Goal: Task Accomplishment & Management: Manage account settings

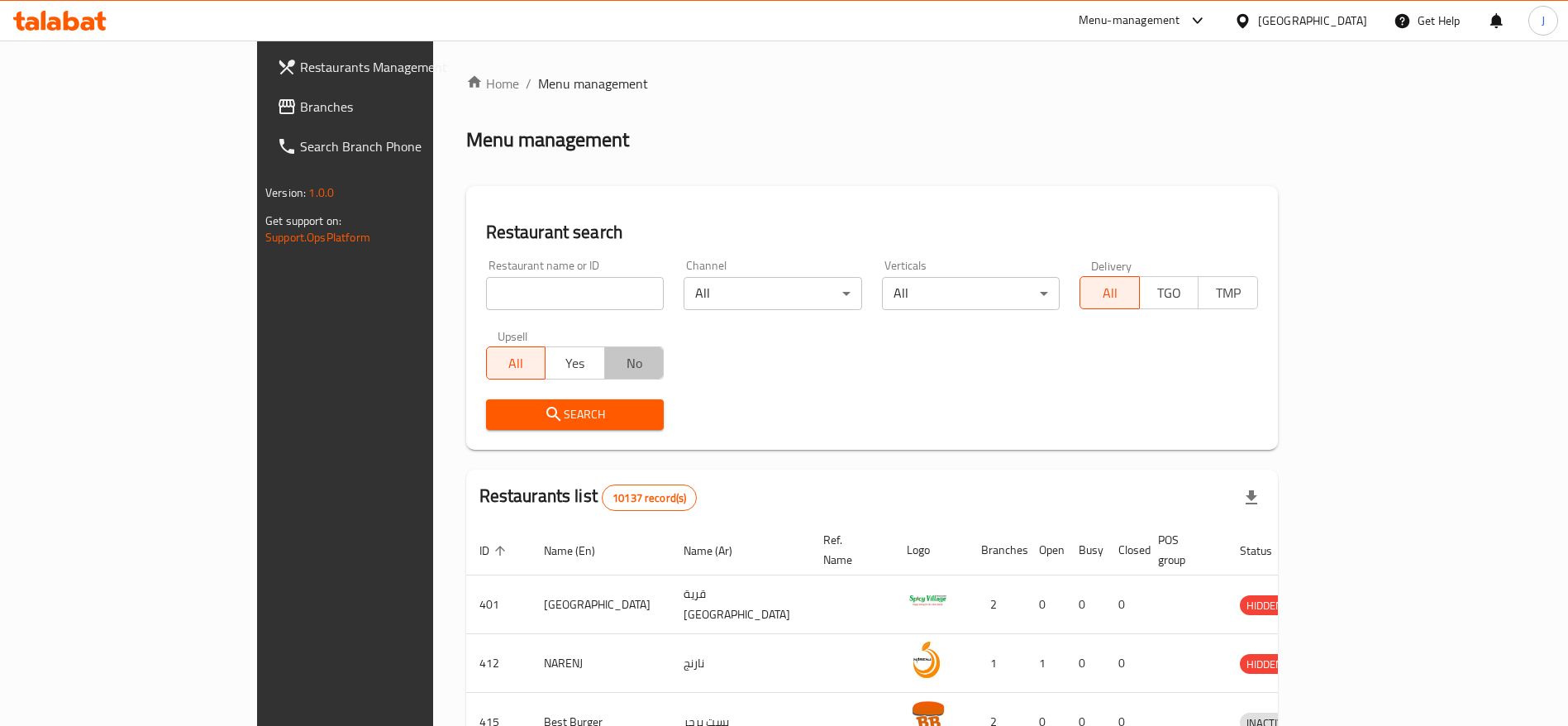
click at [612, 354] on span "No" at bounding box center [635, 363] width 47 height 24
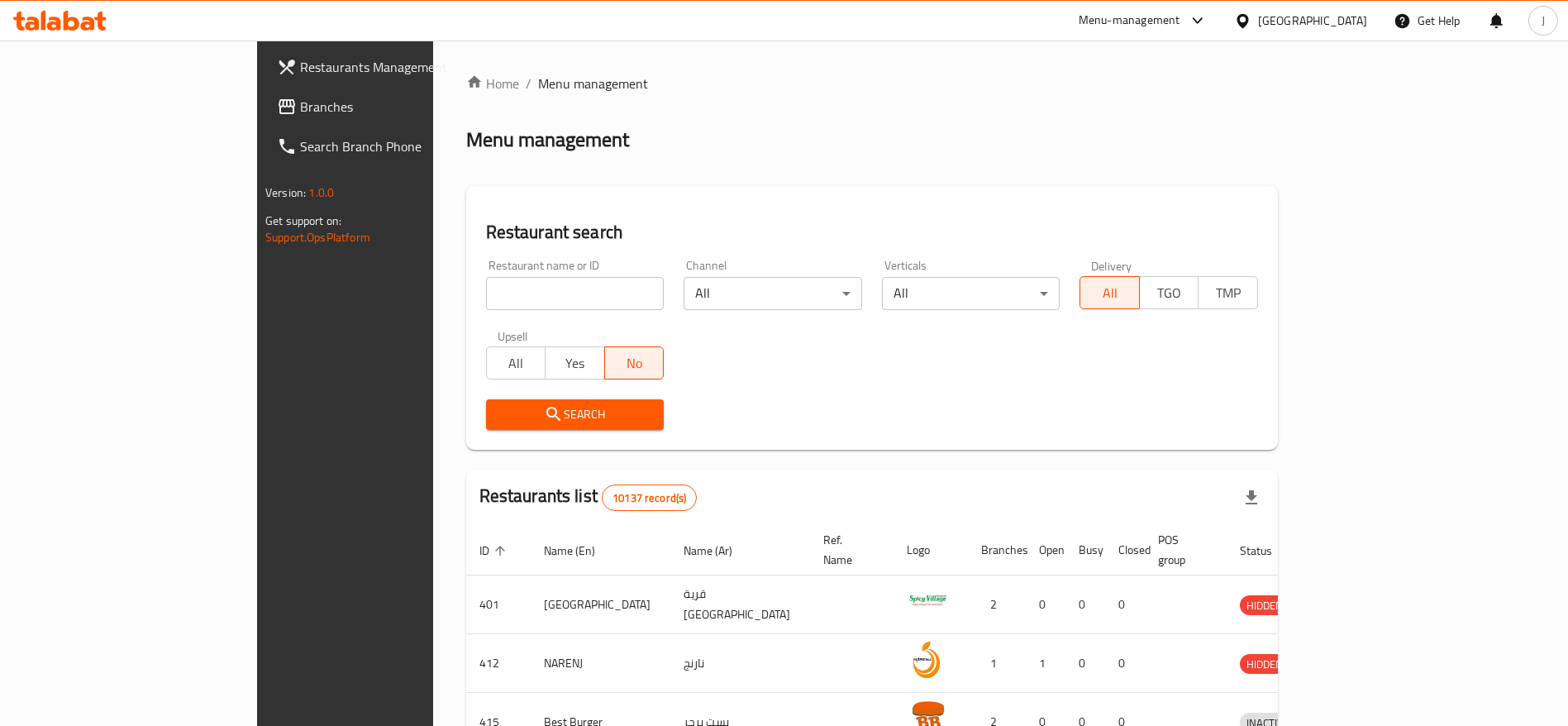
click at [612, 354] on span "No" at bounding box center [635, 363] width 47 height 24
click at [68, 23] on icon at bounding box center [60, 20] width 93 height 20
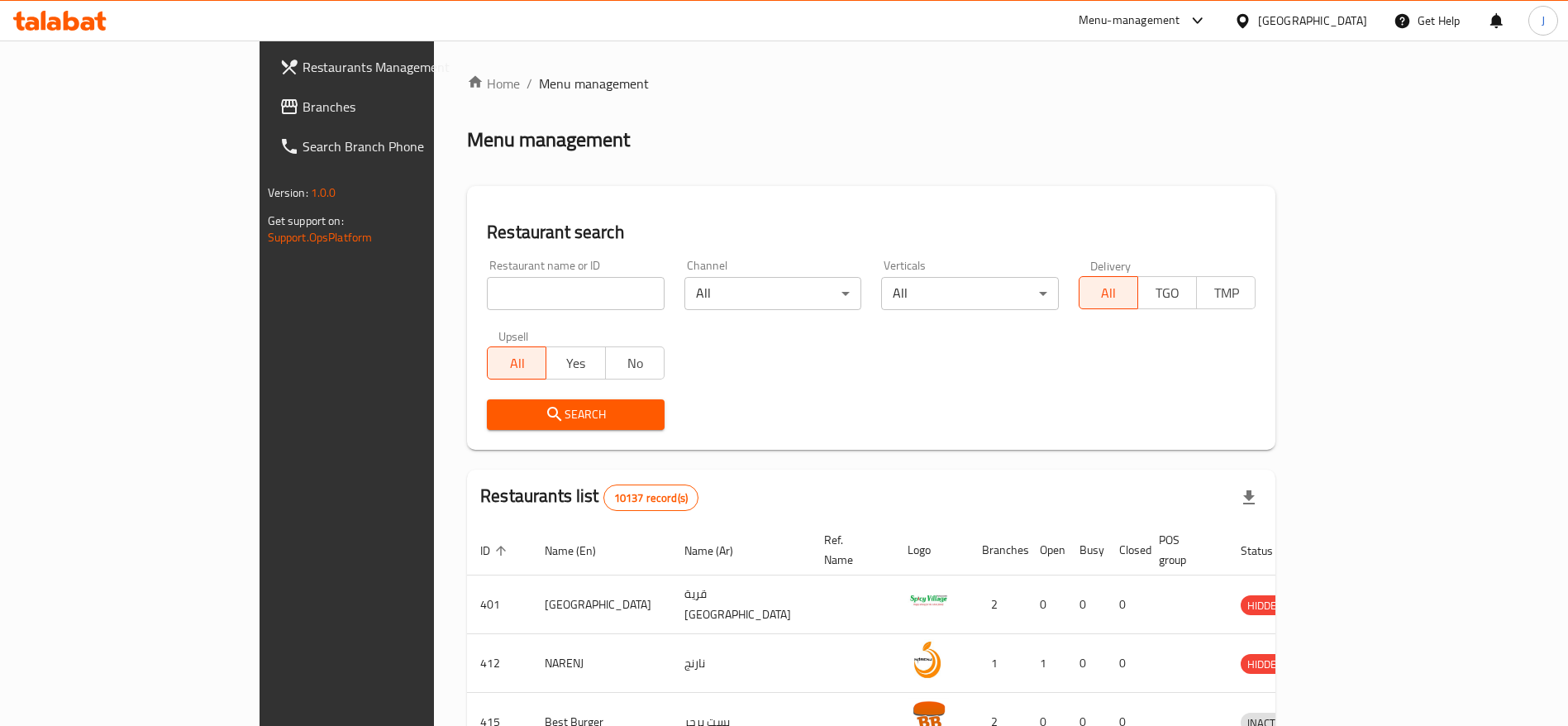
click at [487, 304] on input "search" at bounding box center [575, 293] width 177 height 33
type input "KFC"
click button "Search" at bounding box center [575, 414] width 177 height 30
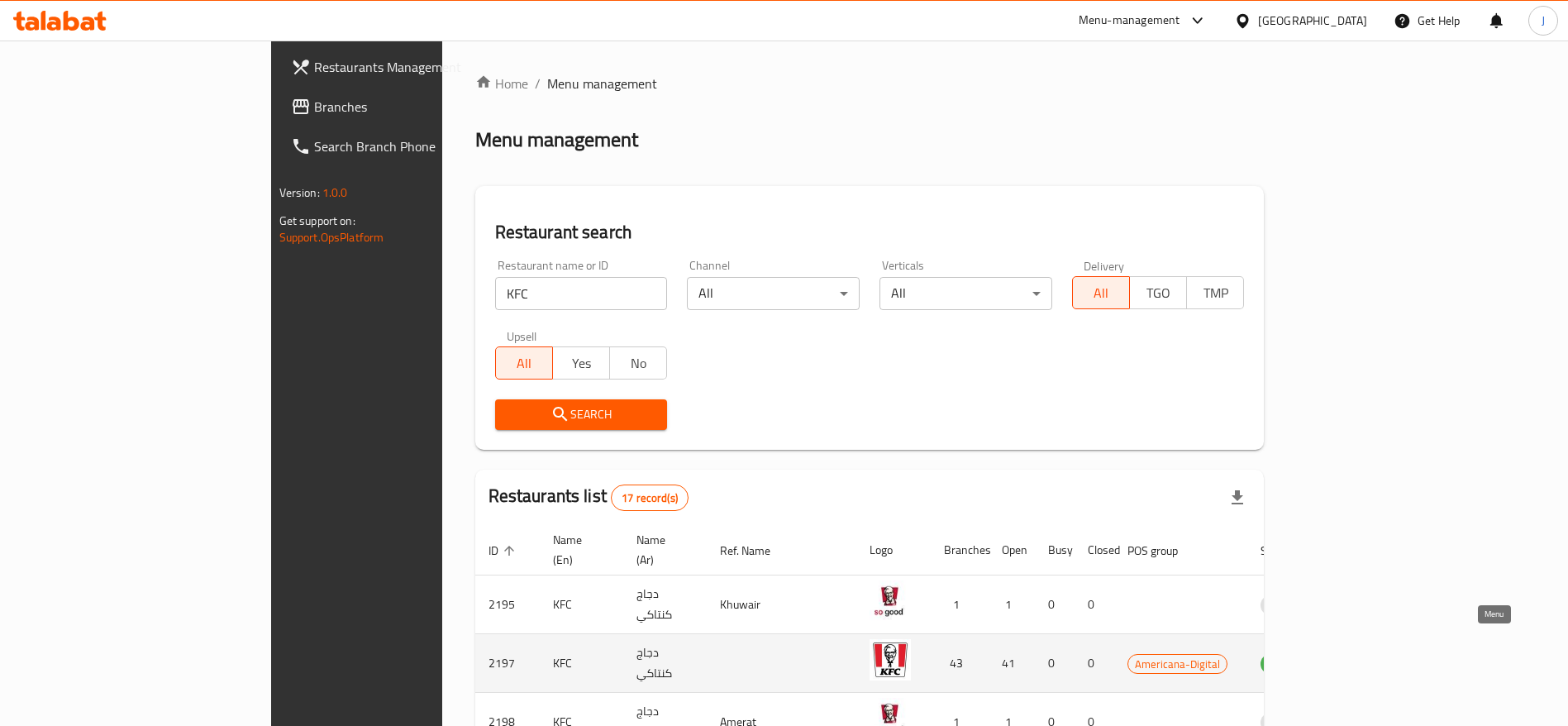
click at [1369, 658] on icon "enhanced table" at bounding box center [1359, 665] width 18 height 14
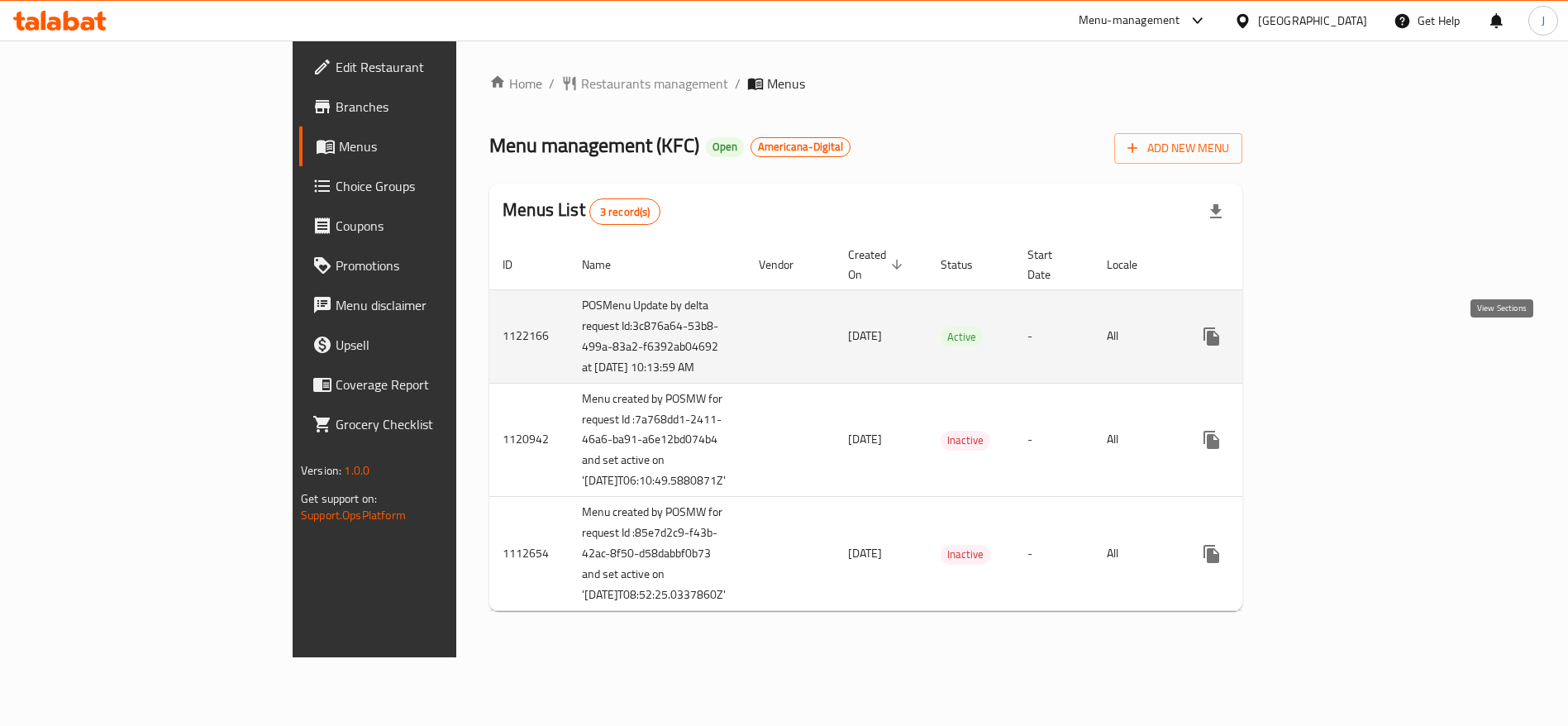
click at [1341, 346] on icon "enhanced table" at bounding box center [1331, 336] width 20 height 20
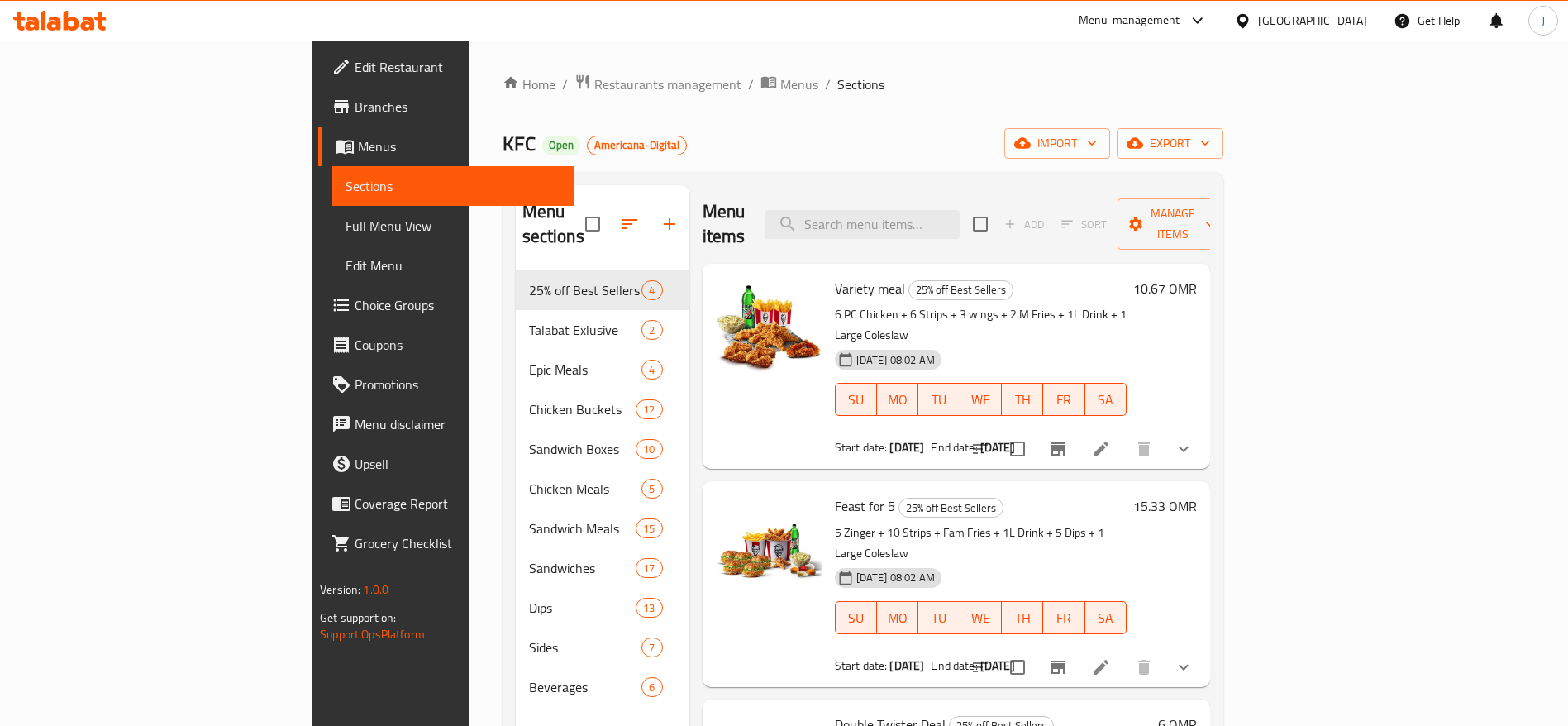
click at [594, 215] on div at bounding box center [637, 224] width 104 height 40
click at [591, 212] on div at bounding box center [637, 224] width 104 height 40
click at [590, 213] on div at bounding box center [637, 224] width 104 height 40
click at [589, 212] on div at bounding box center [637, 224] width 104 height 40
click at [593, 213] on div at bounding box center [637, 224] width 104 height 40
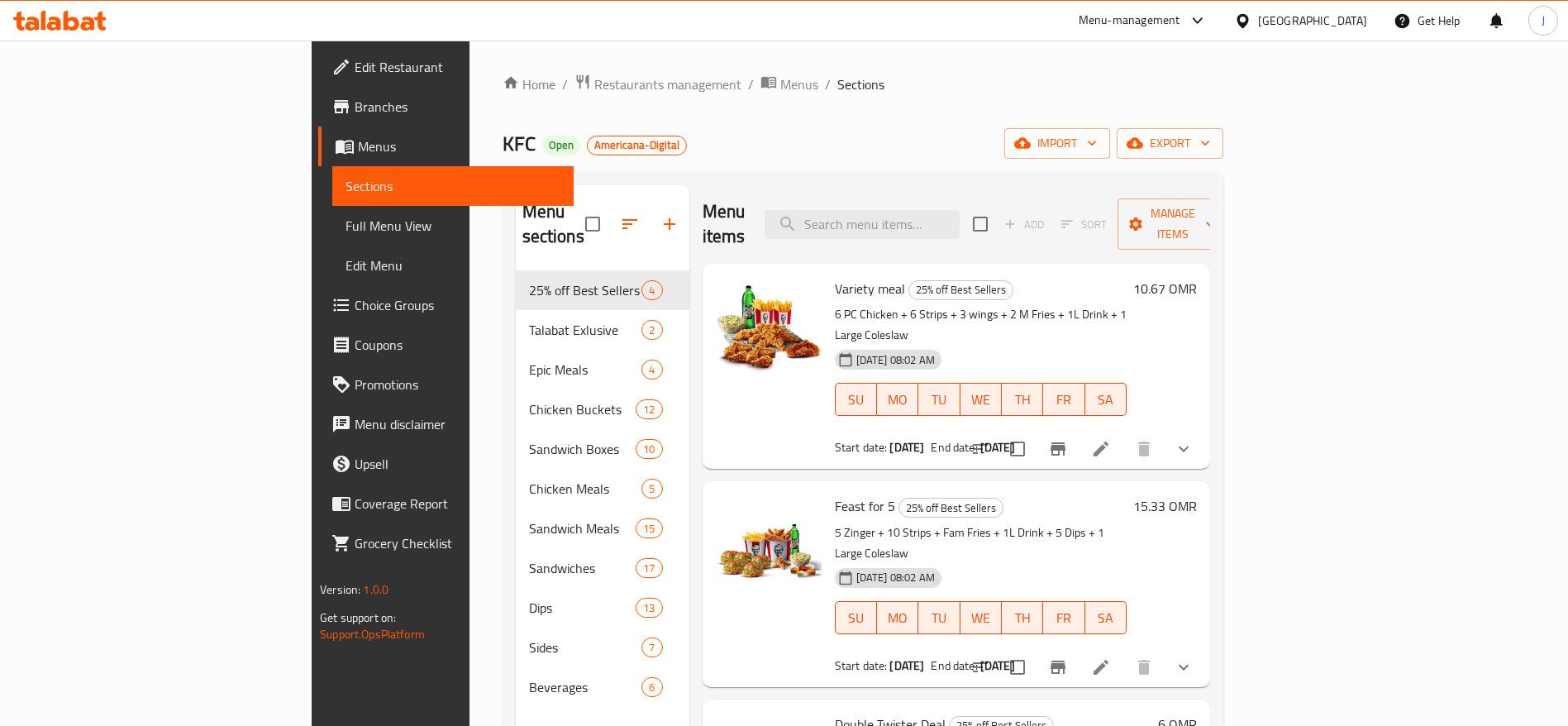
click at [593, 213] on div at bounding box center [637, 224] width 104 height 40
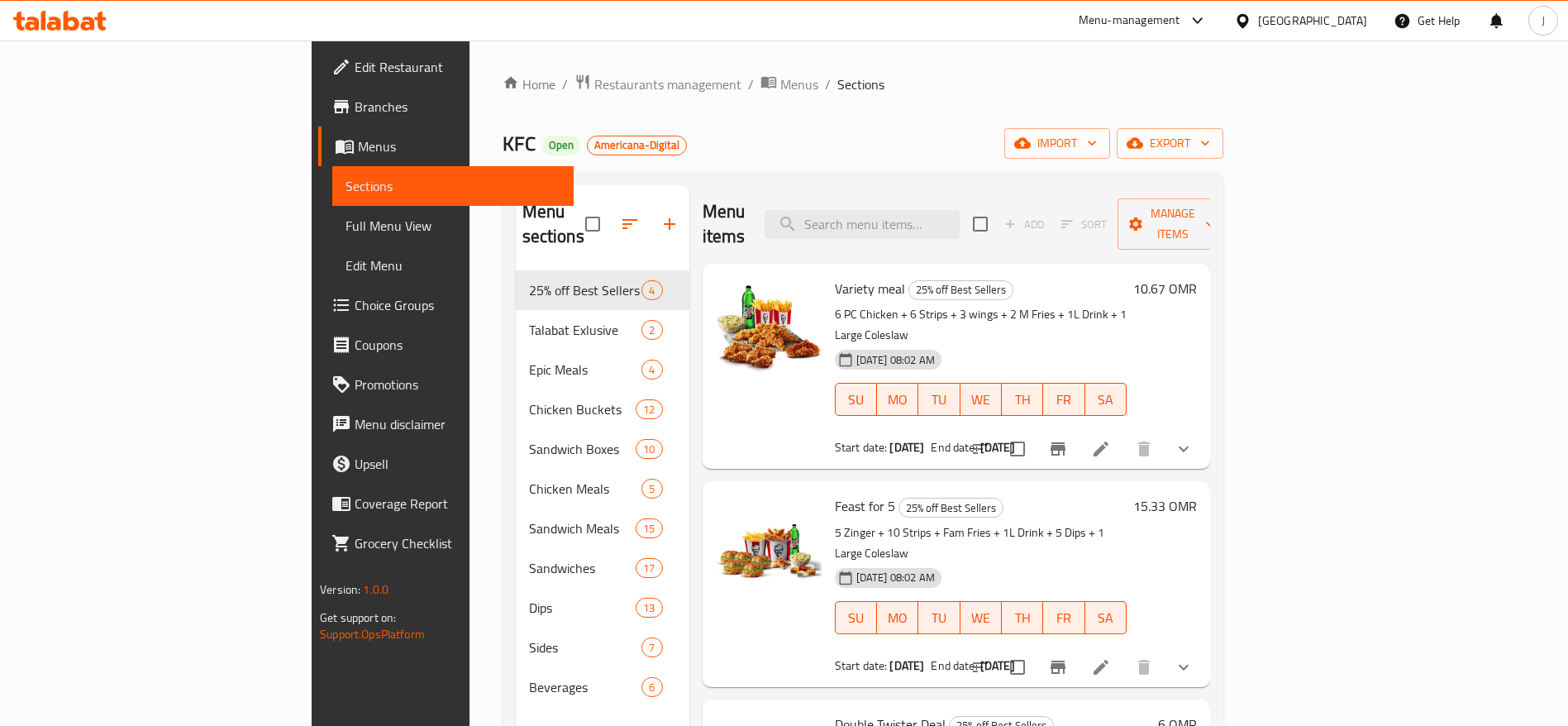
click at [593, 213] on div at bounding box center [637, 224] width 104 height 40
click at [591, 215] on div at bounding box center [637, 224] width 104 height 40
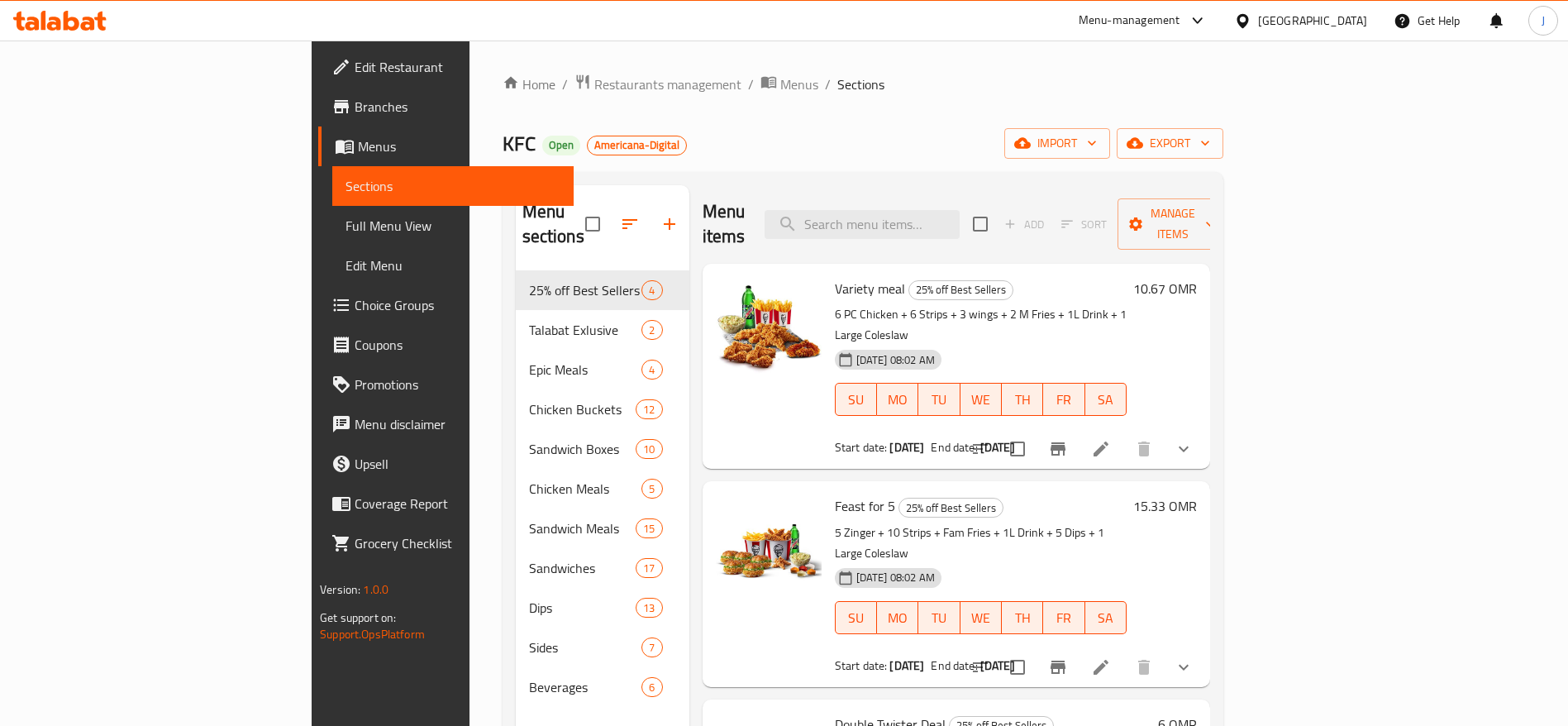
click at [591, 215] on div at bounding box center [637, 224] width 104 height 40
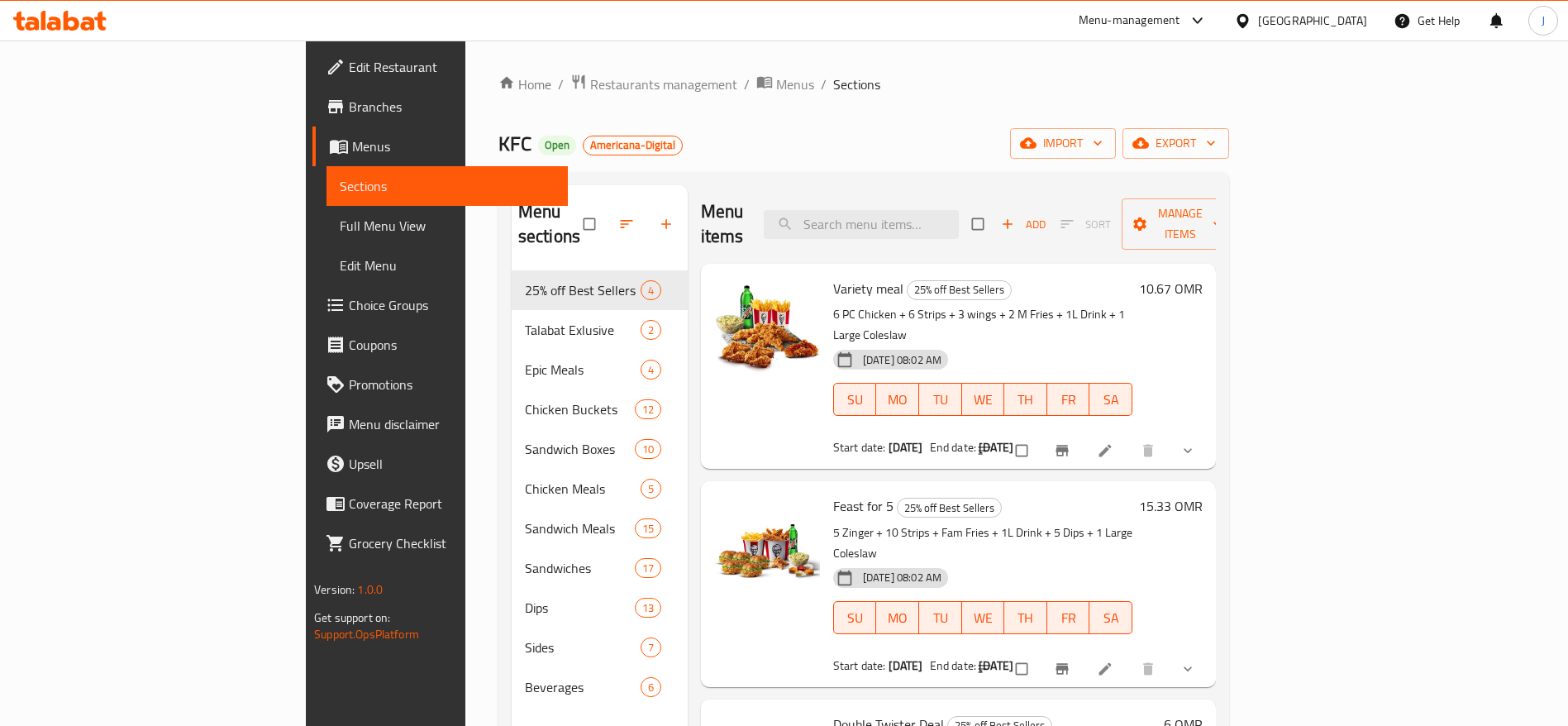
click at [592, 218] on div at bounding box center [636, 224] width 104 height 36
click at [597, 207] on div at bounding box center [636, 224] width 104 height 36
click at [588, 212] on div at bounding box center [636, 224] width 104 height 36
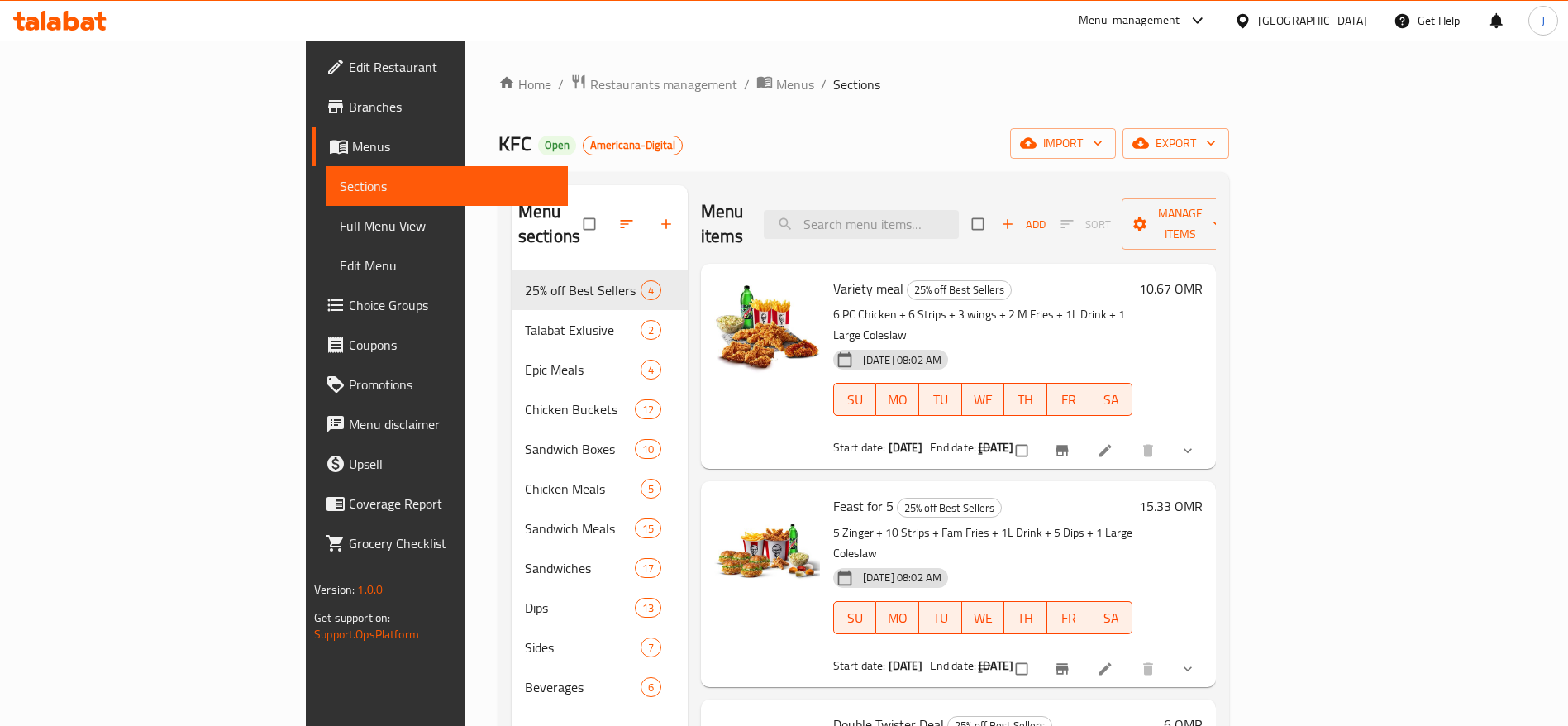
click at [591, 215] on div at bounding box center [636, 224] width 104 height 36
click at [757, 78] on icon "breadcrumb" at bounding box center [764, 82] width 15 height 11
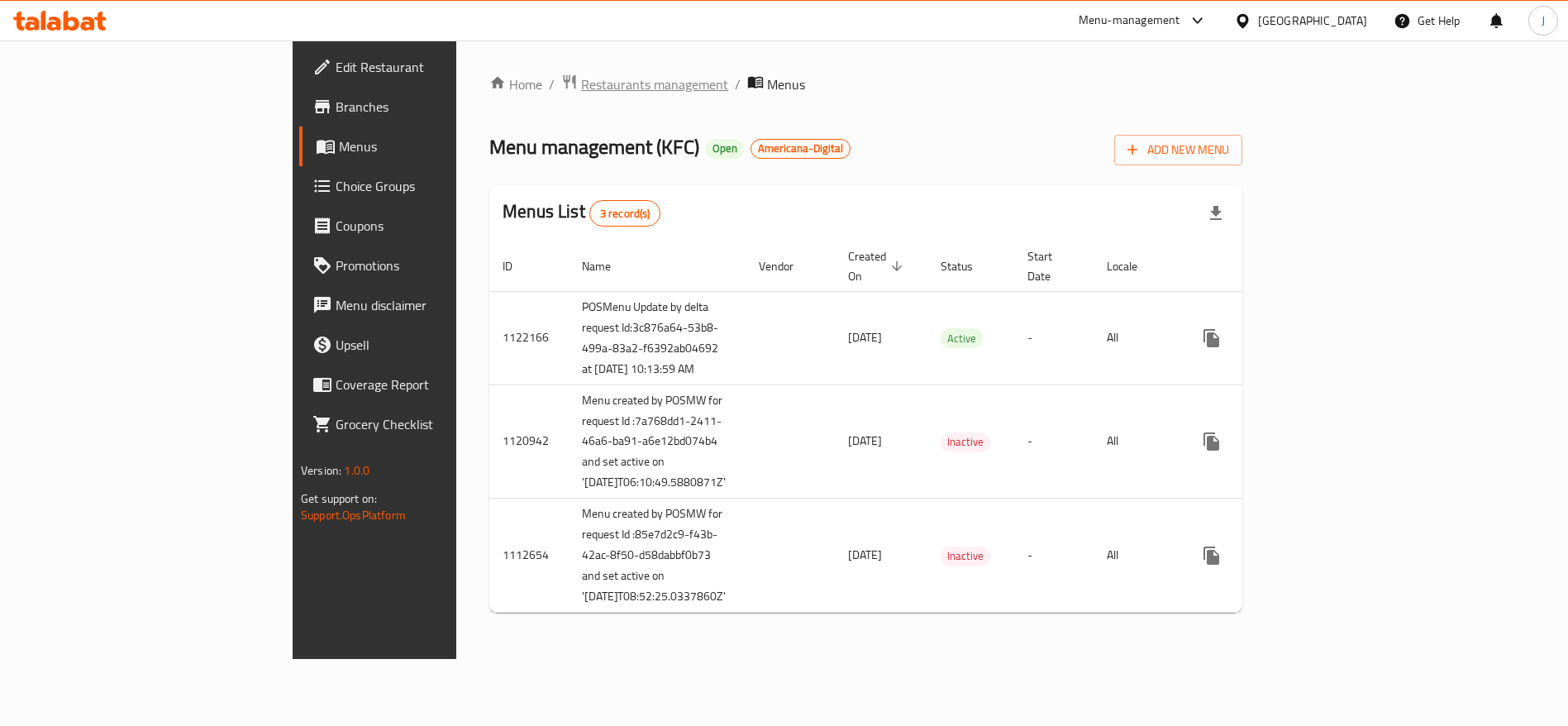
click at [582, 81] on span "Restaurants management" at bounding box center [655, 84] width 147 height 20
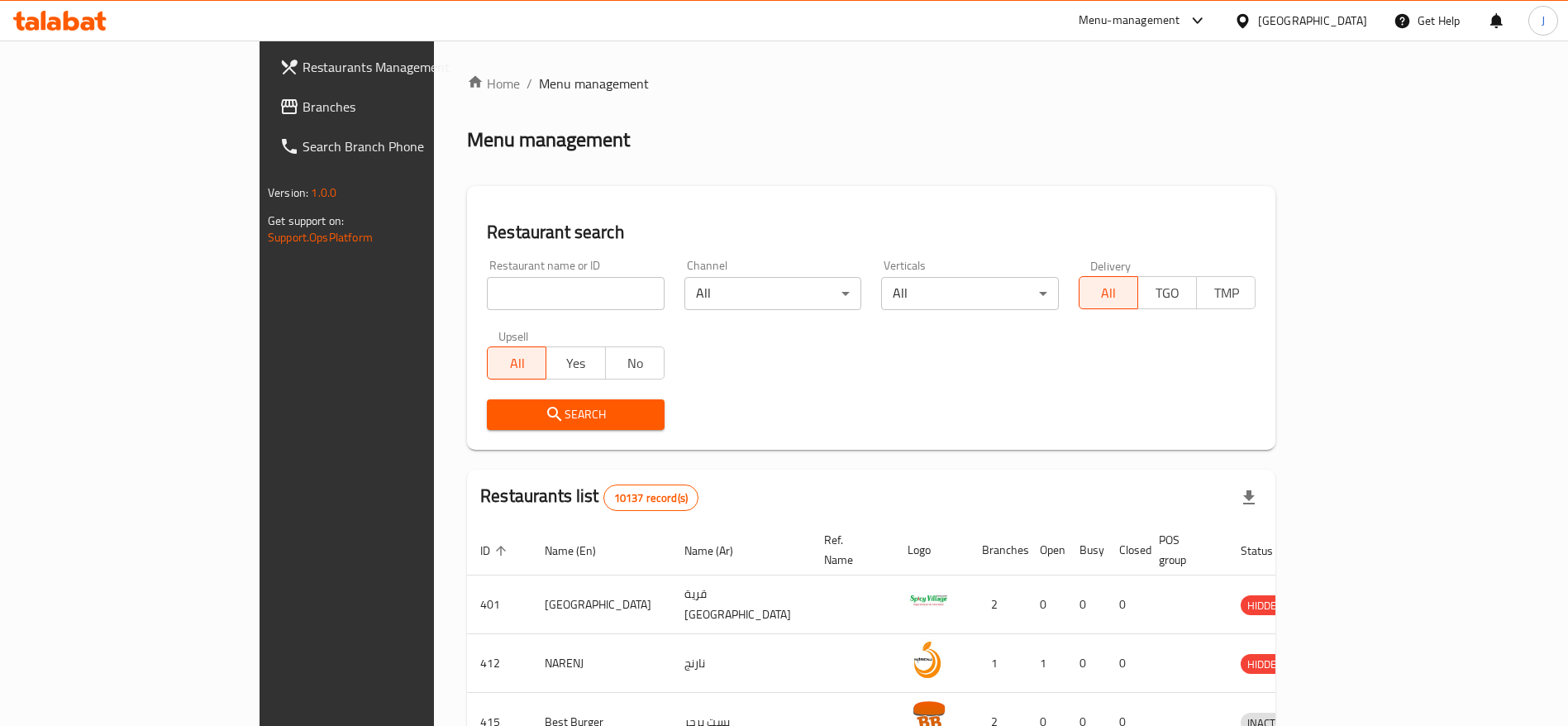
click at [568, 284] on div "Home / Menu management Menu management Restaurant search Restaurant name or ID …" at bounding box center [871, 619] width 808 height 1091
click at [574, 297] on input "search" at bounding box center [575, 293] width 177 height 33
paste input "993"
type input "993"
click button "Search" at bounding box center [575, 414] width 177 height 30
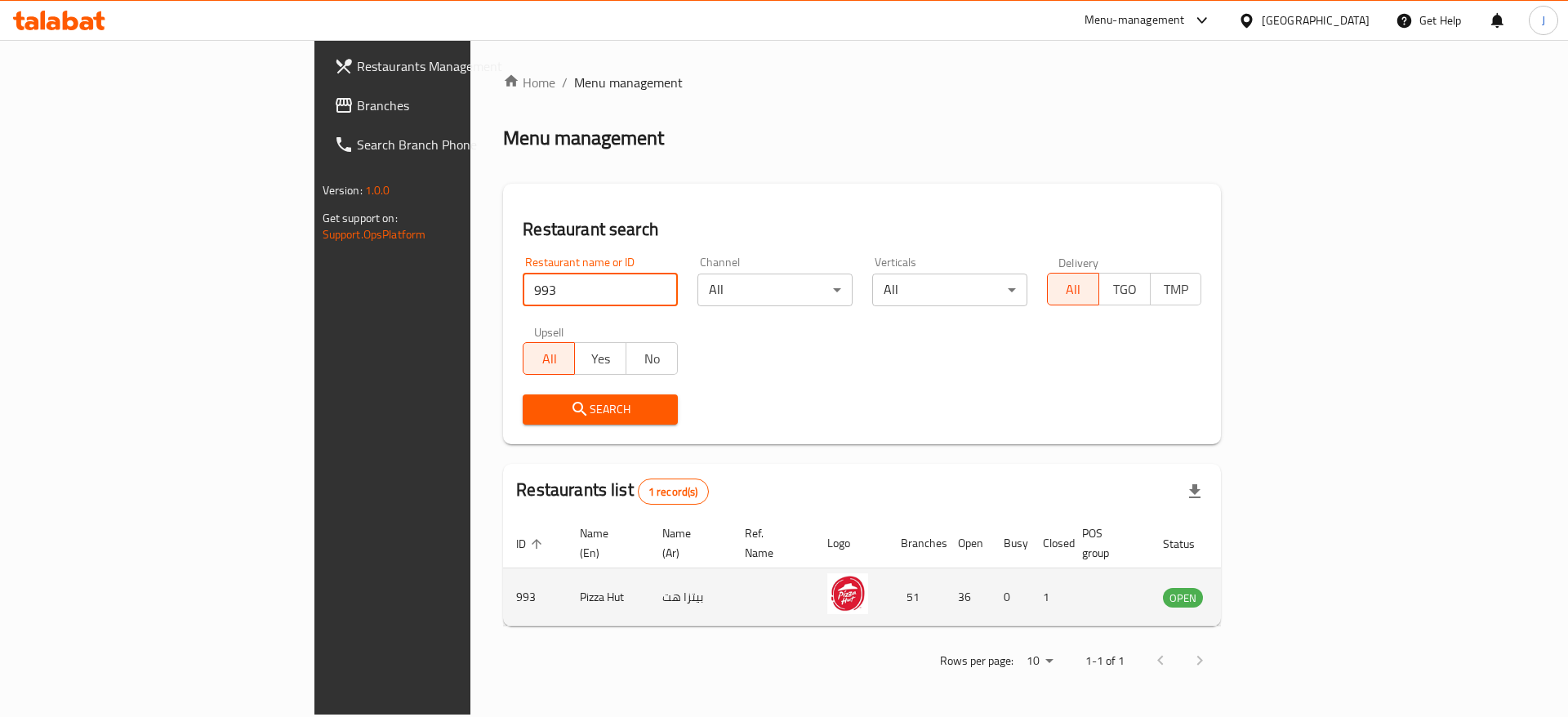
click at [1268, 591] on icon "enhanced table" at bounding box center [1259, 598] width 18 height 14
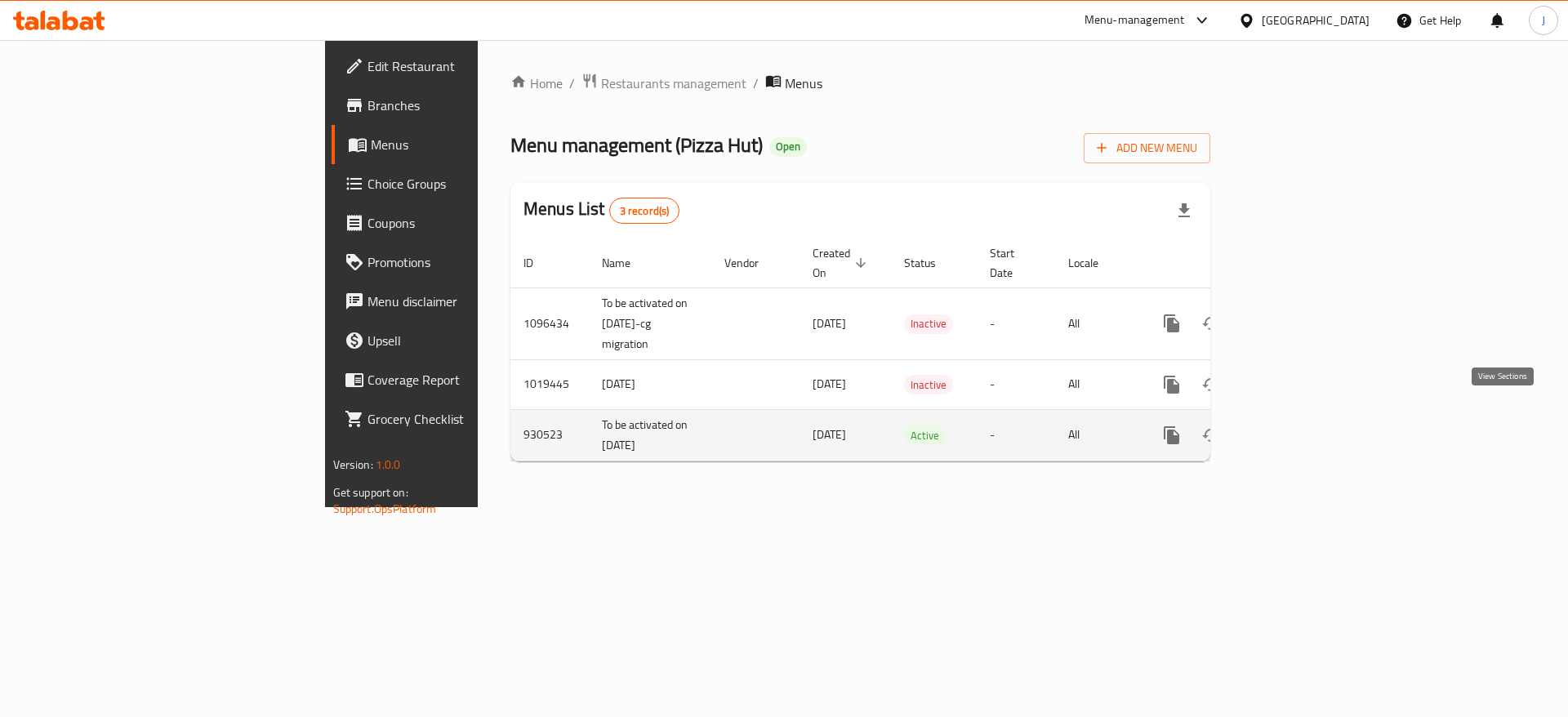
click at [1300, 426] on icon "enhanced table" at bounding box center [1289, 435] width 20 height 20
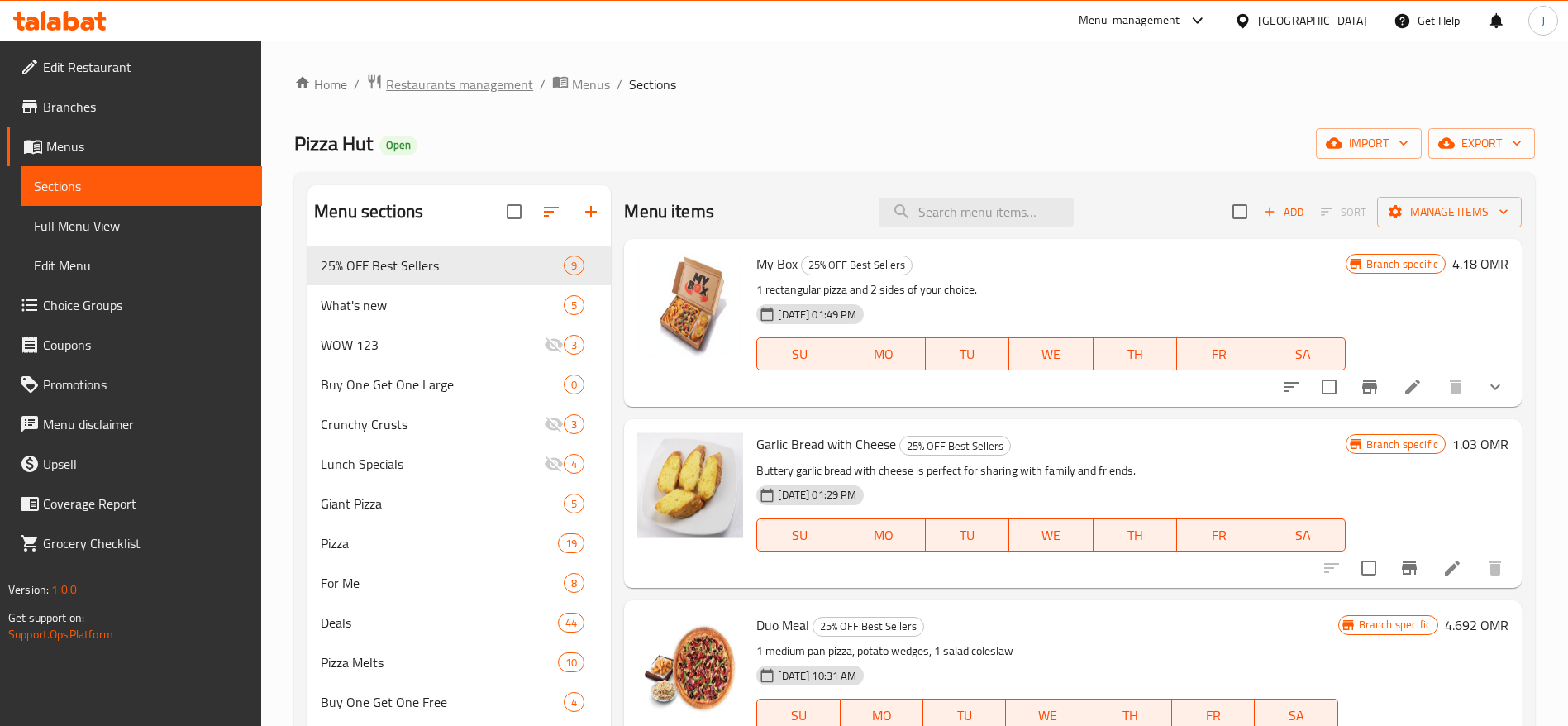
click at [476, 76] on span "Restaurants management" at bounding box center [459, 84] width 147 height 20
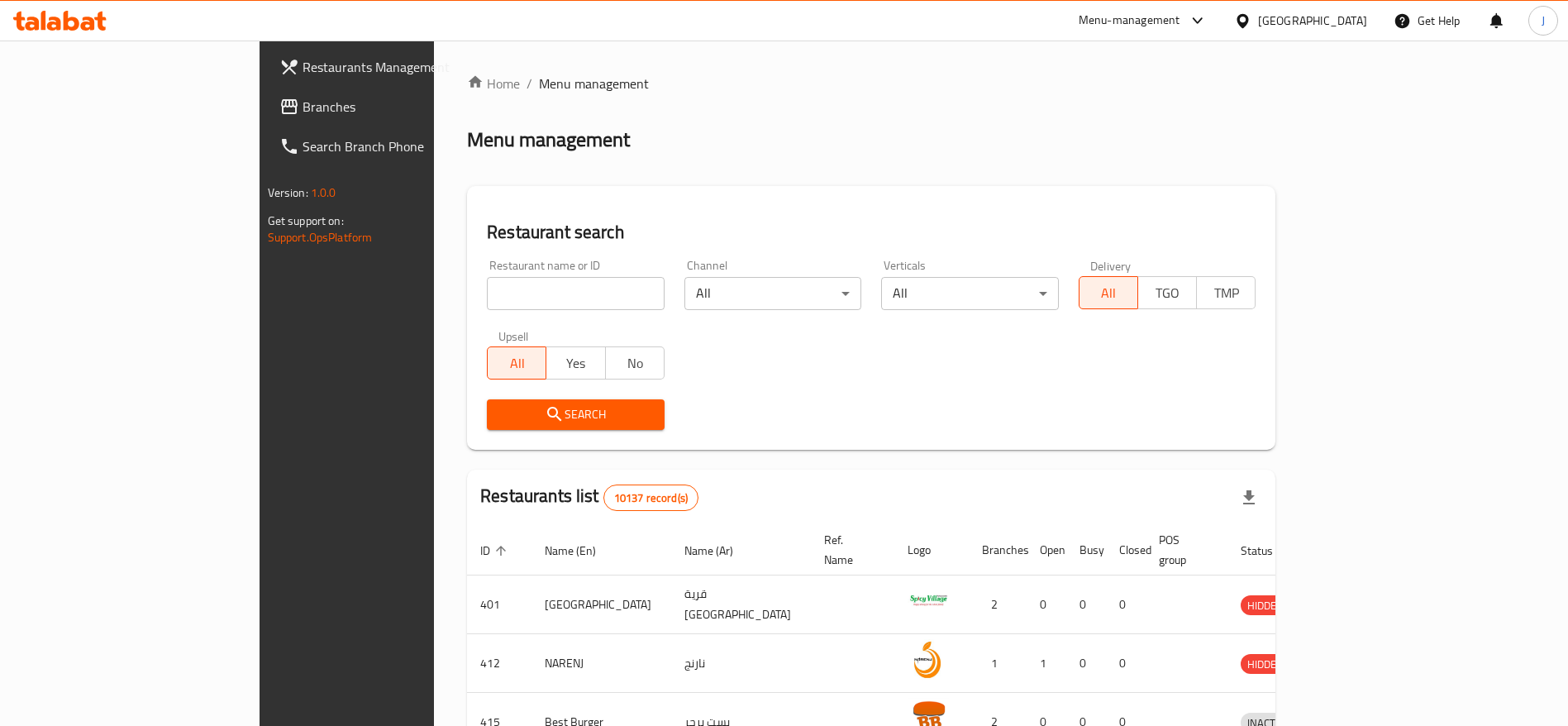
click at [539, 78] on span "Menu management" at bounding box center [594, 83] width 110 height 20
click at [487, 291] on input "search" at bounding box center [575, 293] width 177 height 33
paste input "2432"
type input "2432"
click button "Search" at bounding box center [575, 414] width 177 height 30
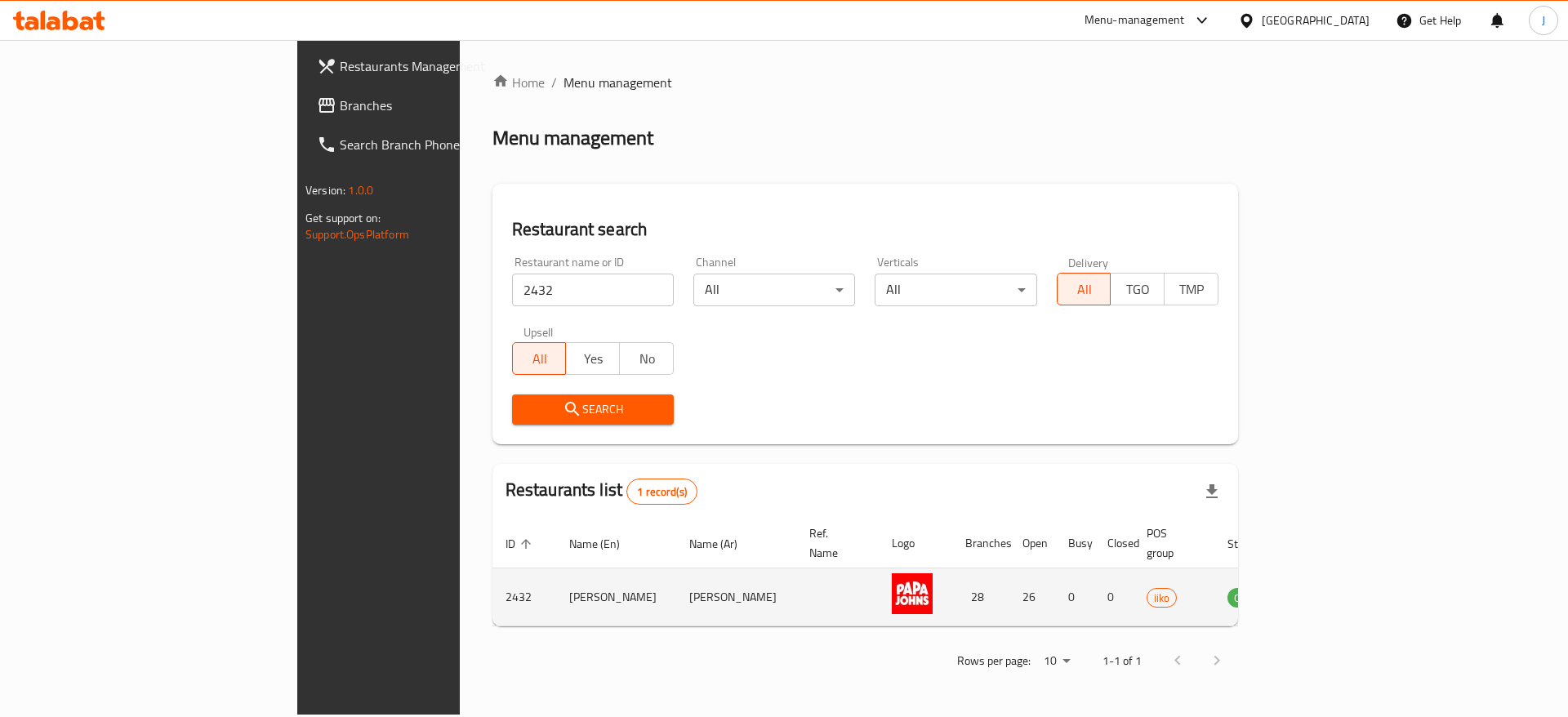
click at [1357, 591] on td "enhanced table" at bounding box center [1329, 597] width 56 height 58
click at [1332, 591] on icon "enhanced table" at bounding box center [1323, 598] width 18 height 14
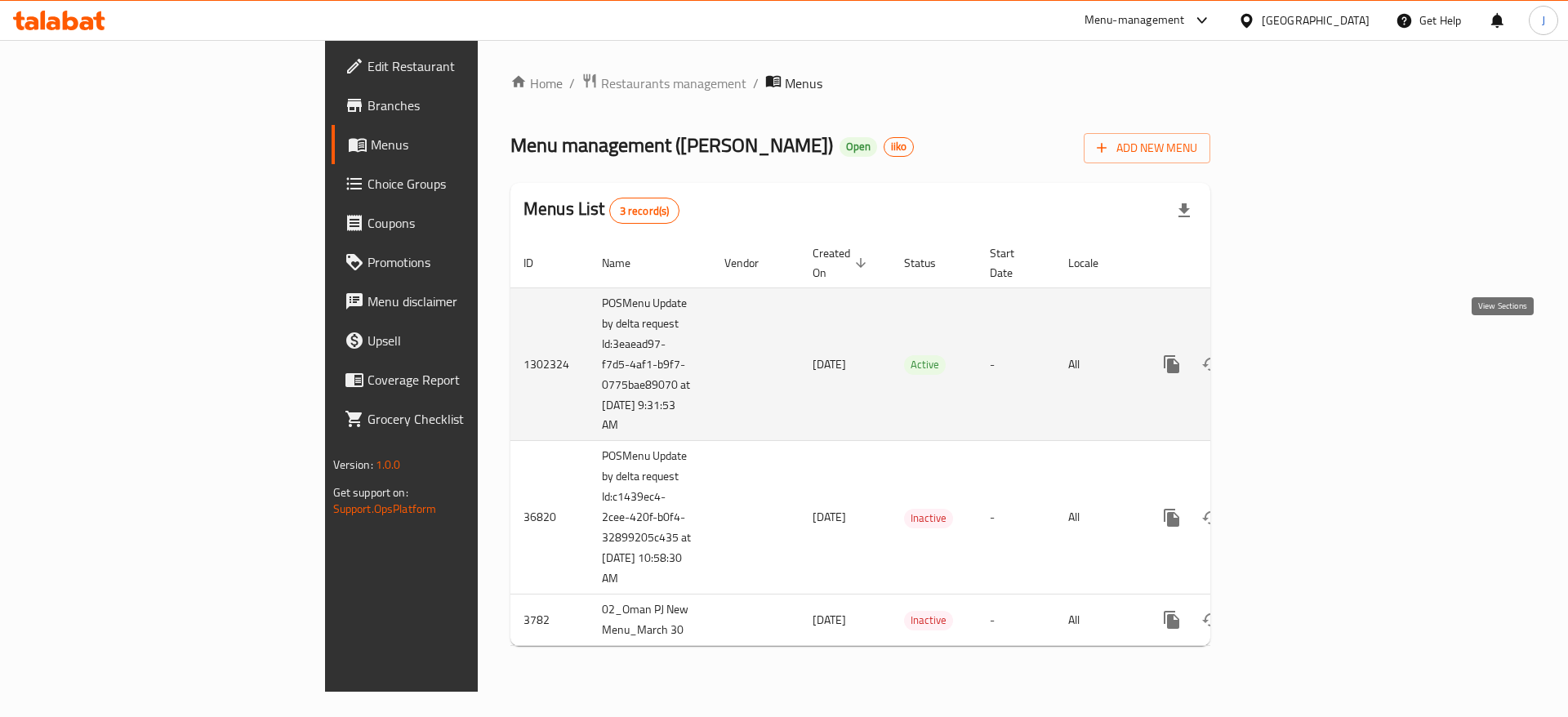
click at [1297, 357] on icon "enhanced table" at bounding box center [1289, 364] width 15 height 15
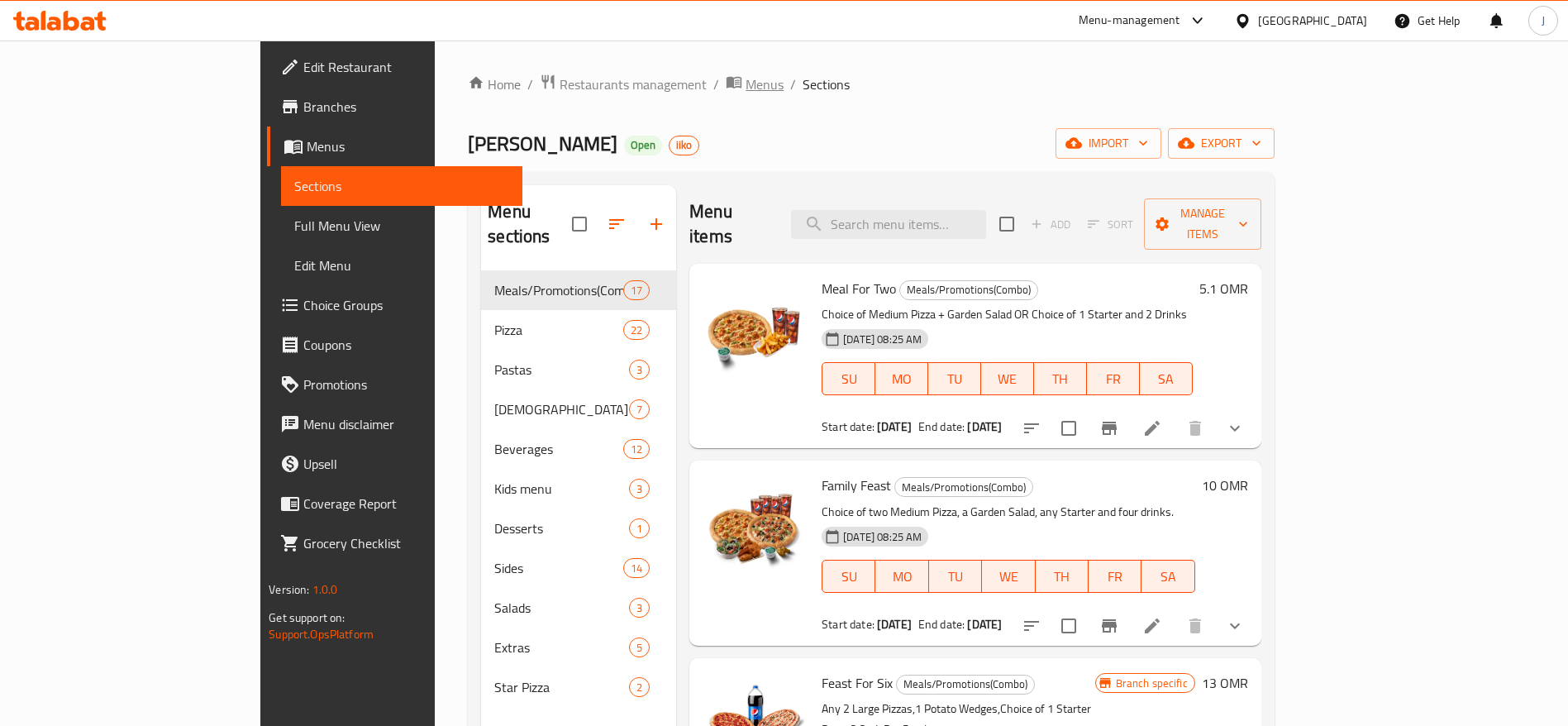
click at [746, 82] on span "Menus" at bounding box center [765, 84] width 38 height 20
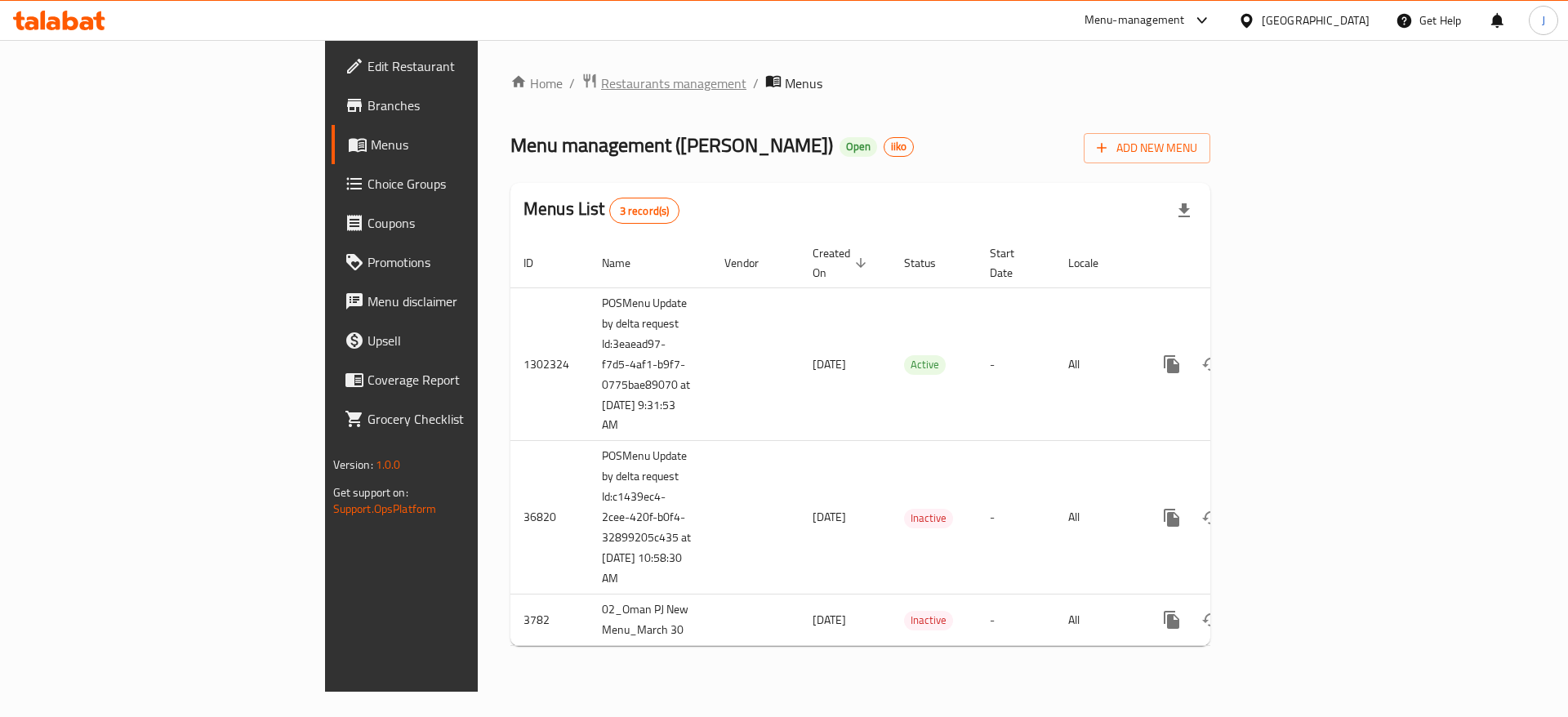
click at [601, 85] on span "Restaurants management" at bounding box center [674, 83] width 145 height 20
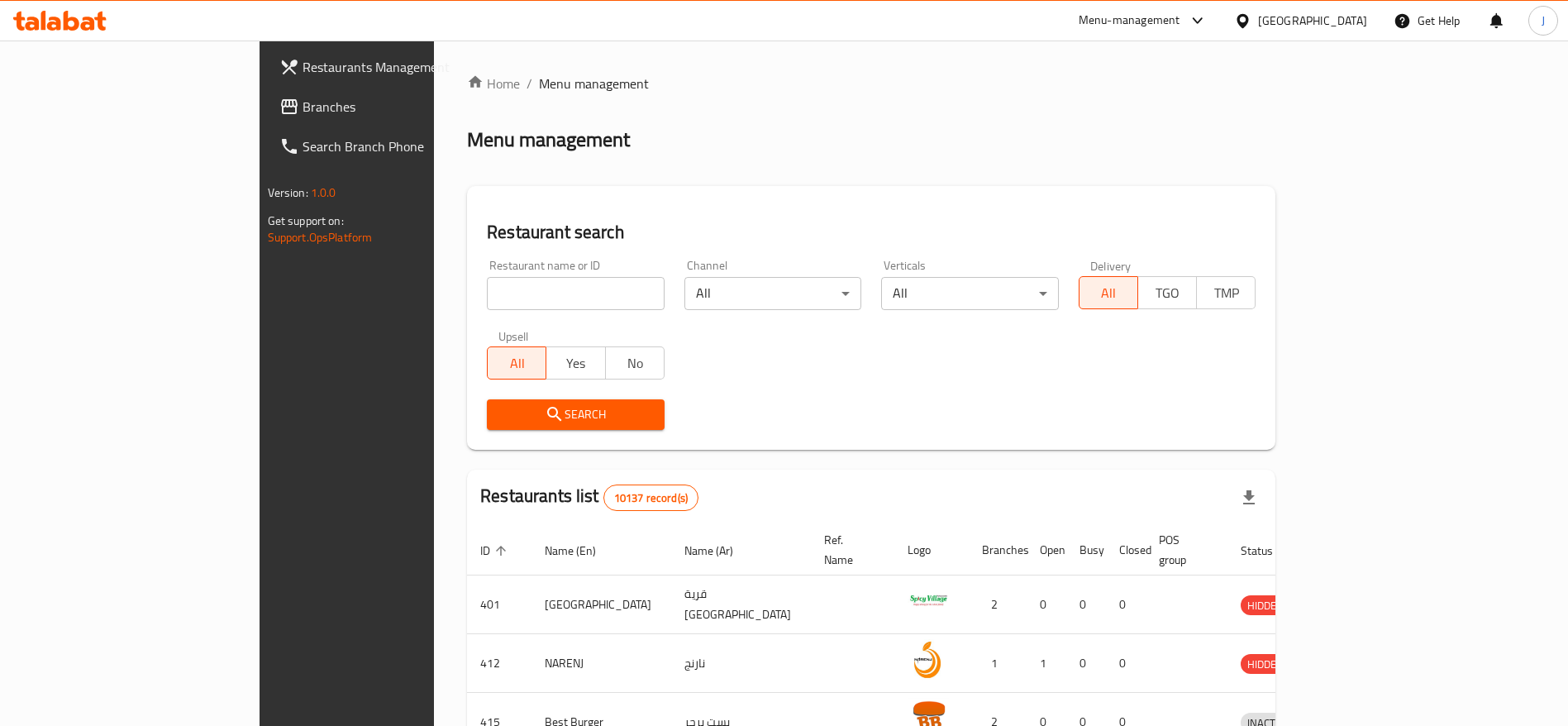
click at [487, 271] on div "Restaurant name or ID Restaurant name or ID" at bounding box center [575, 285] width 177 height 50
click at [488, 303] on input "search" at bounding box center [575, 293] width 177 height 33
type input "0"
type input "993"
click button "Search" at bounding box center [575, 414] width 177 height 30
